Goal: Unclear: Browse casually

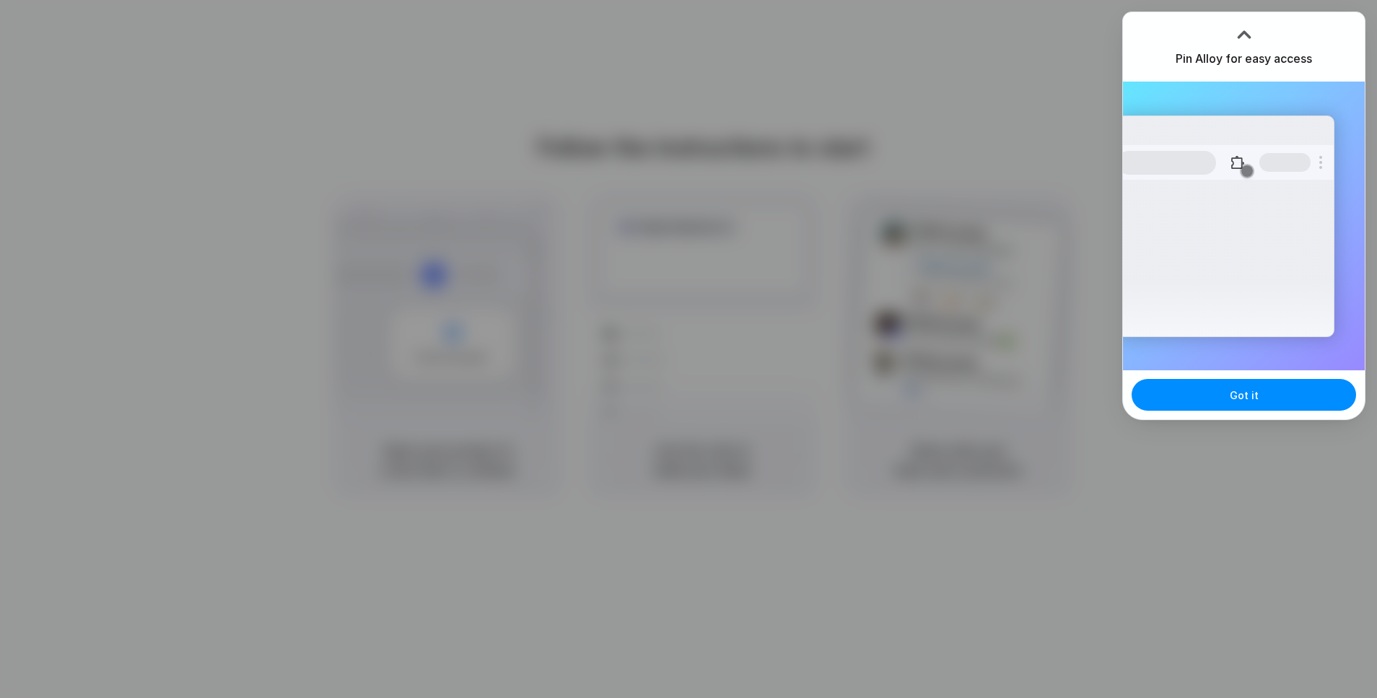
click at [688, 349] on div at bounding box center [688, 349] width 0 height 0
